Goal: Information Seeking & Learning: Learn about a topic

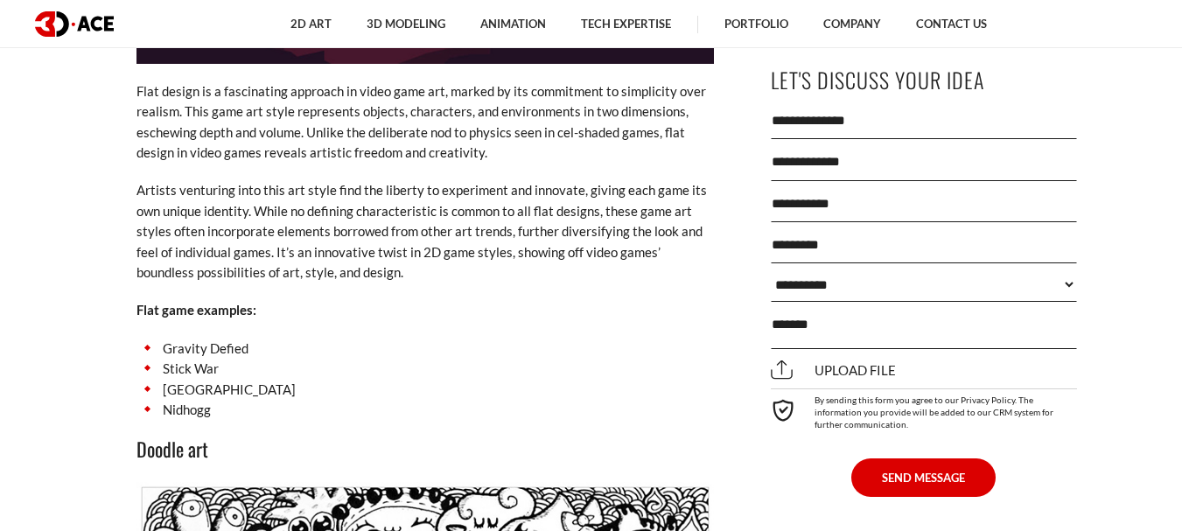
scroll to position [8063, 0]
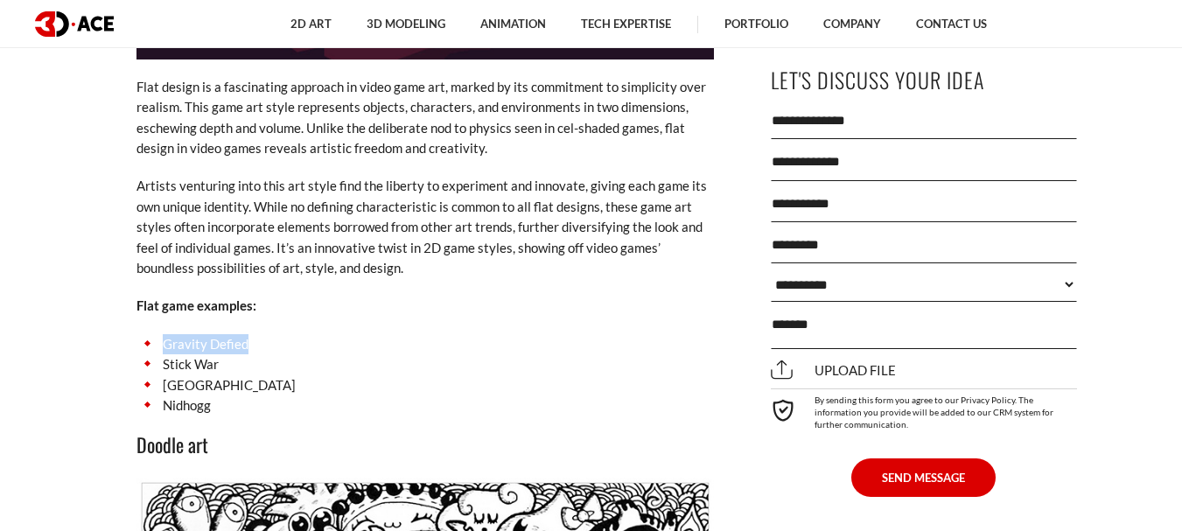
drag, startPoint x: 163, startPoint y: 310, endPoint x: 278, endPoint y: 312, distance: 115.5
click at [278, 334] on li "Gravity Defied" at bounding box center [426, 344] width 578 height 20
copy li "Gravity Defied"
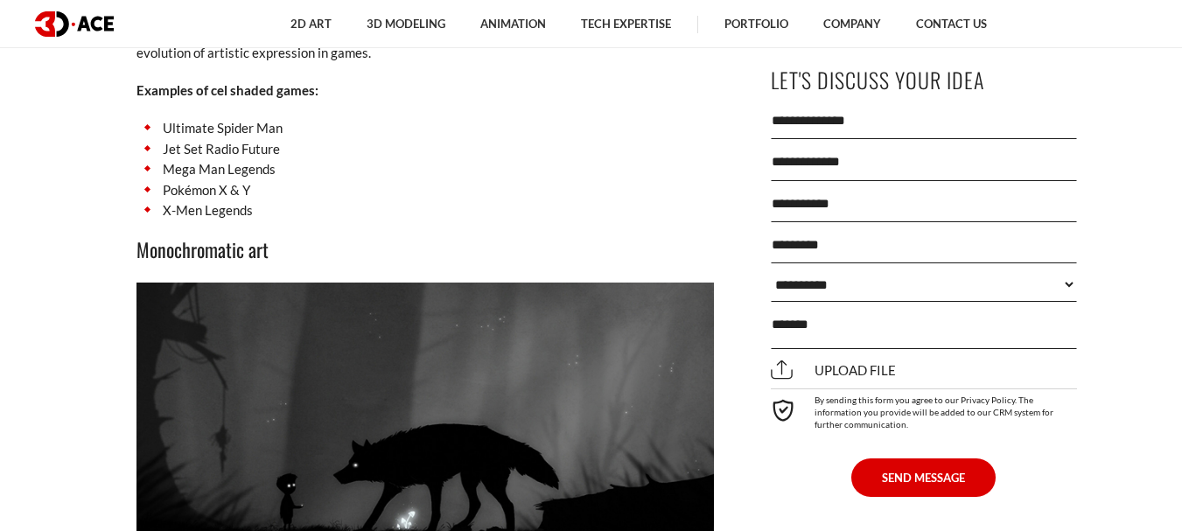
scroll to position [6671, 0]
drag, startPoint x: 271, startPoint y: 207, endPoint x: 121, endPoint y: 211, distance: 150.6
copy h3 "Monochromatic art"
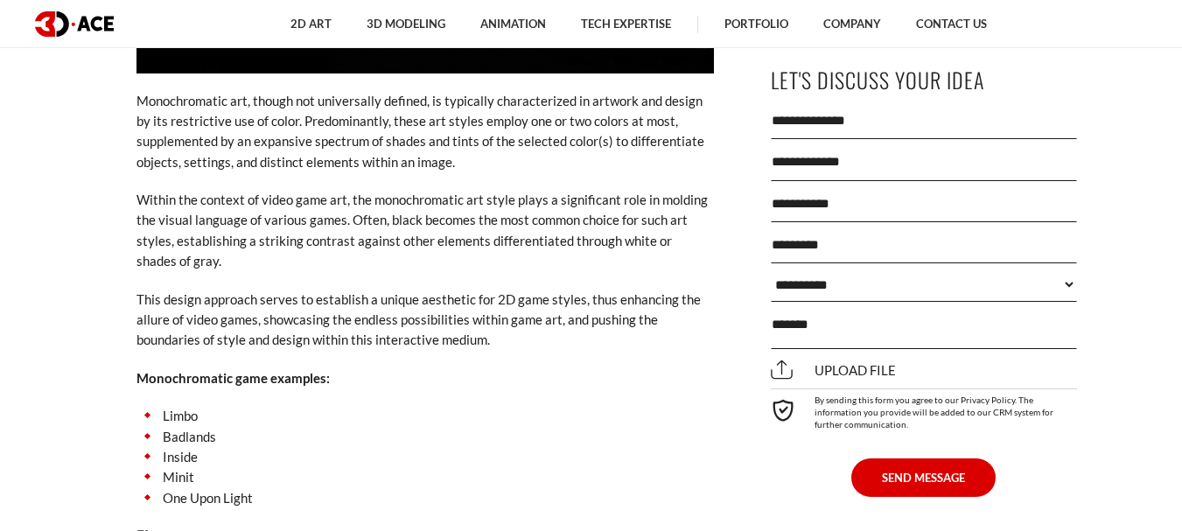
scroll to position [7216, 0]
drag, startPoint x: 213, startPoint y: 400, endPoint x: 164, endPoint y: 400, distance: 49.0
click at [164, 426] on li "Badlands" at bounding box center [426, 436] width 578 height 20
copy li "Badlands"
click at [347, 189] on p "Within the context of video game art, the monochromatic art style plays a signi…" at bounding box center [426, 230] width 578 height 82
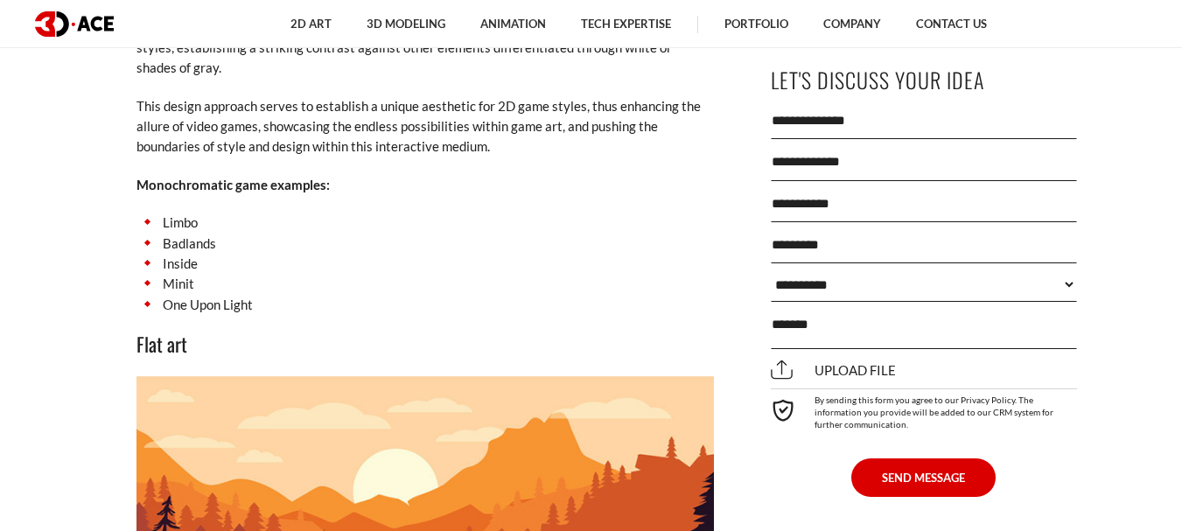
scroll to position [7412, 0]
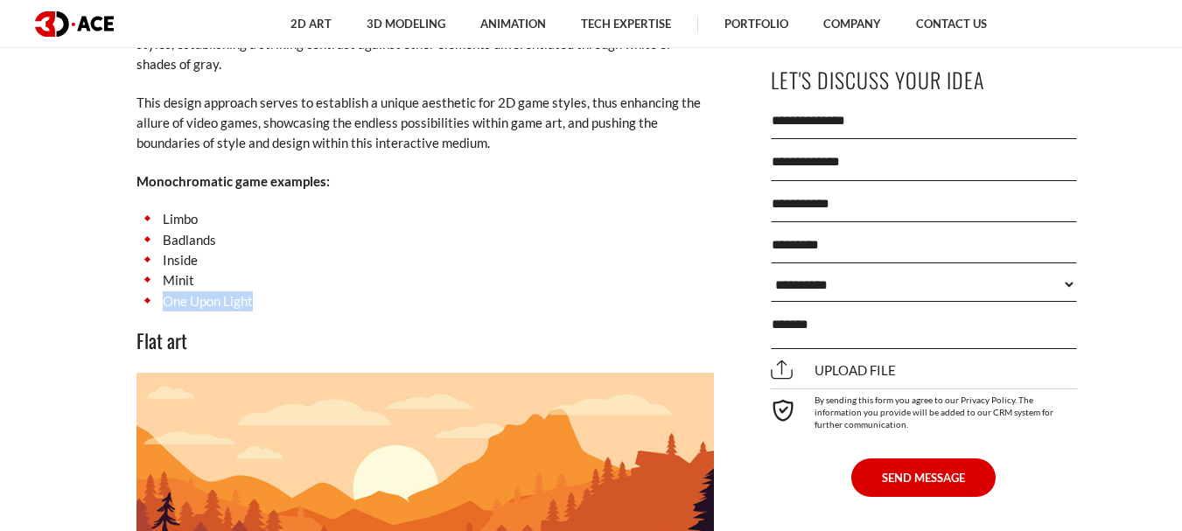
drag, startPoint x: 256, startPoint y: 262, endPoint x: 165, endPoint y: 266, distance: 91.1
click at [165, 291] on li "One Upon Light" at bounding box center [426, 301] width 578 height 20
copy li "One Upon Light"
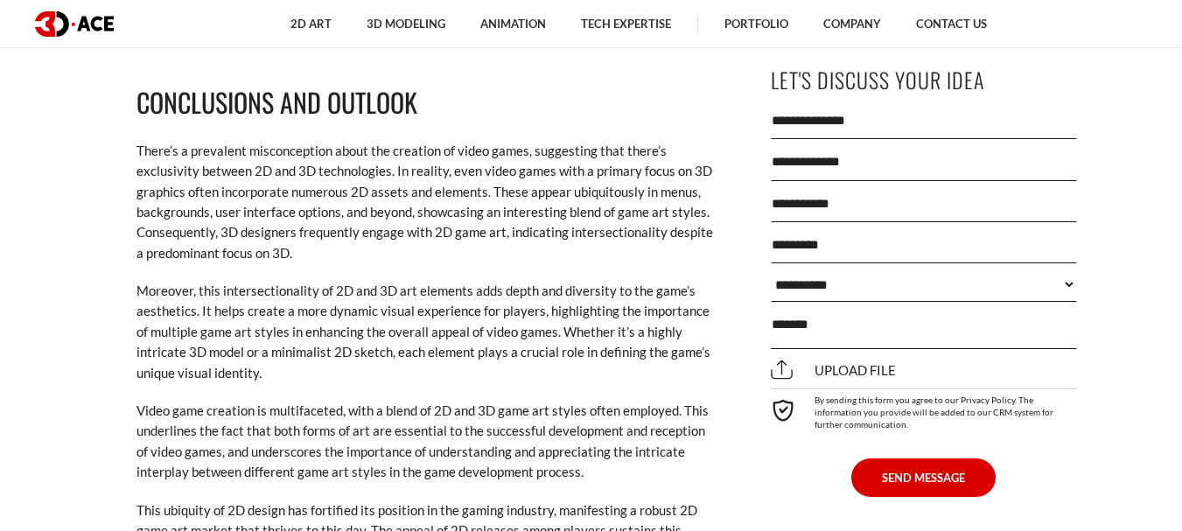
scroll to position [10355, 0]
